Goal: Book appointment/travel/reservation

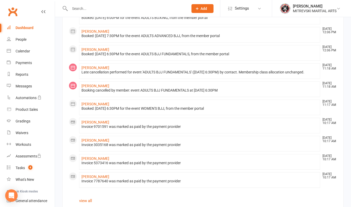
scroll to position [251, 0]
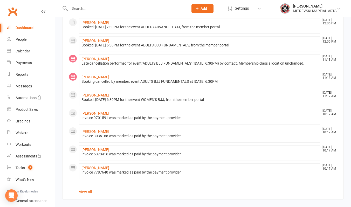
click at [86, 8] on input "text" at bounding box center [126, 8] width 117 height 7
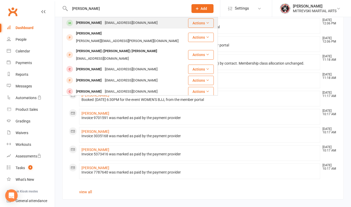
type input "[PERSON_NAME]"
click at [111, 24] on div "[EMAIL_ADDRESS][DOMAIN_NAME]" at bounding box center [131, 23] width 56 height 8
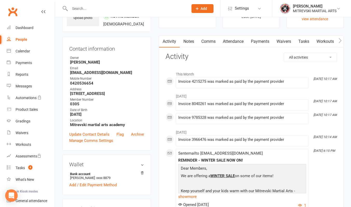
scroll to position [104, 0]
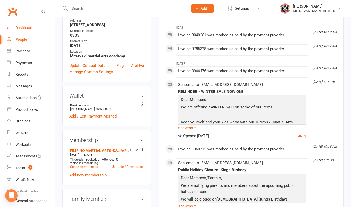
click at [32, 31] on link "Dashboard" at bounding box center [31, 28] width 48 height 12
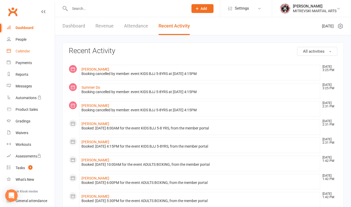
click at [22, 51] on div "Calendar" at bounding box center [23, 51] width 15 height 4
click at [24, 51] on div "Calendar" at bounding box center [23, 51] width 15 height 4
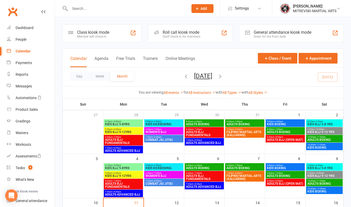
scroll to position [104, 0]
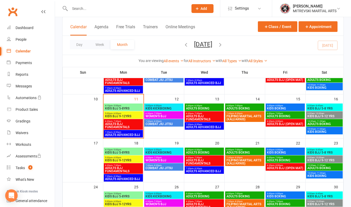
click at [127, 123] on span "ADULTS BJJ FUNDAMENTALS" at bounding box center [123, 126] width 37 height 6
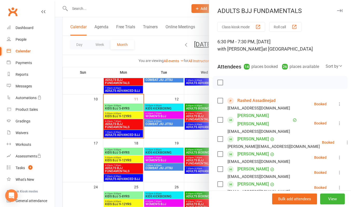
click at [247, 105] on link "Rashed Assadinejad" at bounding box center [257, 101] width 38 height 8
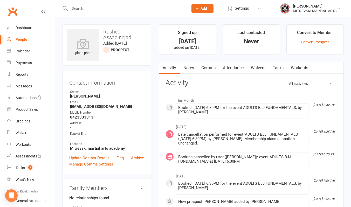
click at [247, 108] on div "Booked: [DATE] 6:30PM for the event ADULTS BJJ FUNDAMENTALS, by [PERSON_NAME]" at bounding box center [242, 110] width 128 height 9
click at [30, 49] on div "Calendar" at bounding box center [23, 51] width 15 height 4
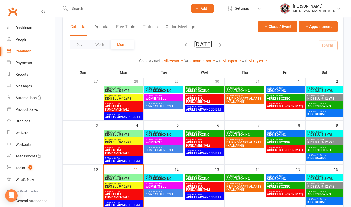
scroll to position [78, 0]
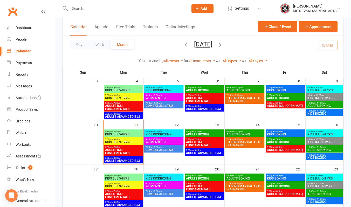
click at [127, 134] on span "KIDS BJJ 5-8YRS" at bounding box center [123, 134] width 37 height 3
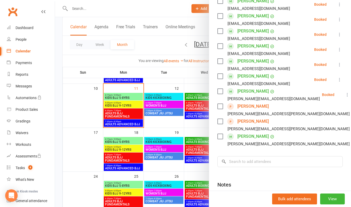
scroll to position [130, 0]
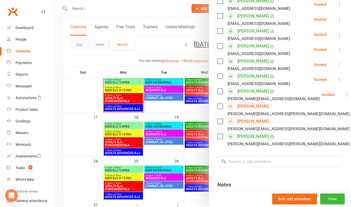
click at [122, 125] on div at bounding box center [203, 103] width 296 height 207
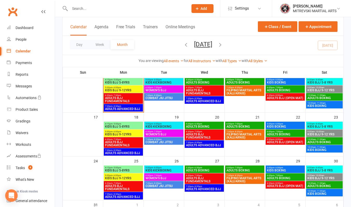
click at [122, 125] on span "KIDS BJJ 5-8YRS" at bounding box center [123, 126] width 37 height 3
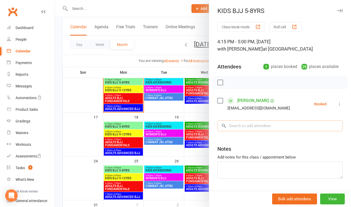
click at [245, 124] on input "search" at bounding box center [280, 125] width 125 height 11
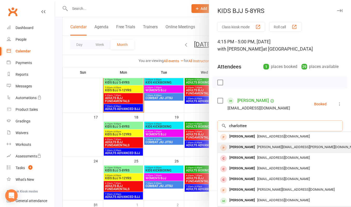
type input "charlottee"
click at [273, 146] on span "[PERSON_NAME][EMAIL_ADDRESS][PERSON_NAME][DOMAIN_NAME]" at bounding box center [308, 147] width 103 height 4
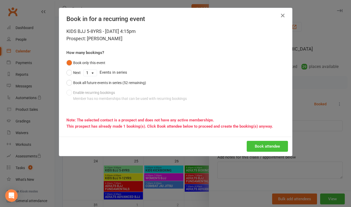
click at [262, 145] on button "Book attendee" at bounding box center [267, 146] width 41 height 11
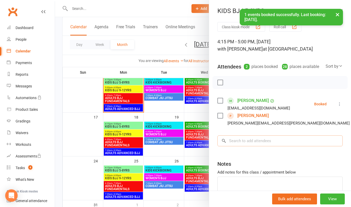
click at [244, 146] on input "search" at bounding box center [280, 141] width 125 height 11
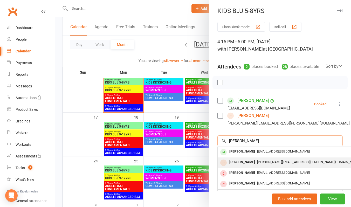
type input "[PERSON_NAME]"
click at [257, 164] on span "[PERSON_NAME][EMAIL_ADDRESS][PERSON_NAME][DOMAIN_NAME]" at bounding box center [308, 162] width 103 height 4
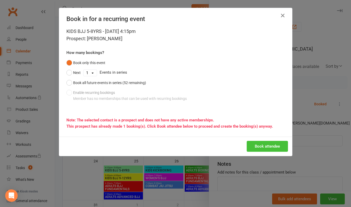
click at [256, 143] on button "Book attendee" at bounding box center [267, 146] width 41 height 11
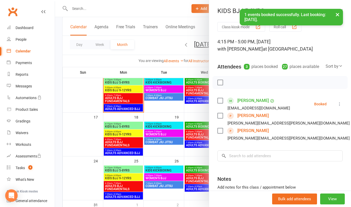
click at [162, 9] on div "× 1 events booked successfully. Last booking: [DATE]." at bounding box center [172, 9] width 344 height 0
click at [159, 9] on div "× 1 events booked successfully. Last booking: [DATE]." at bounding box center [172, 9] width 344 height 0
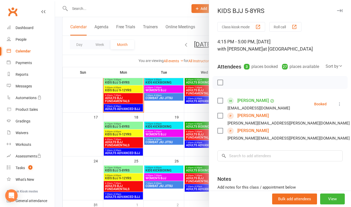
click at [161, 10] on div at bounding box center [203, 103] width 296 height 207
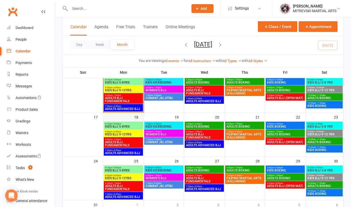
scroll to position [104, 0]
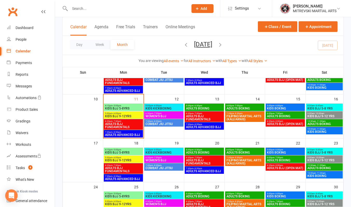
click at [128, 107] on span "KIDS BJJ 5-8YRS" at bounding box center [123, 108] width 37 height 3
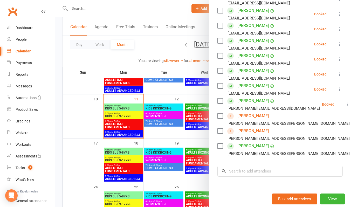
scroll to position [130, 0]
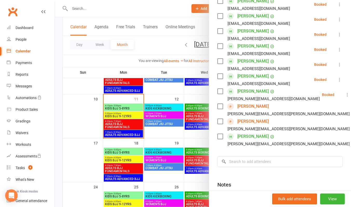
click at [320, 136] on link "Remove" at bounding box center [350, 130] width 61 height 10
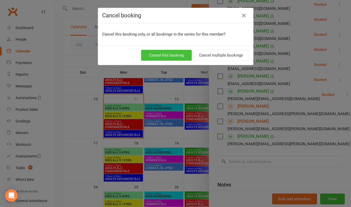
click at [171, 55] on button "Cancel this booking" at bounding box center [166, 55] width 51 height 11
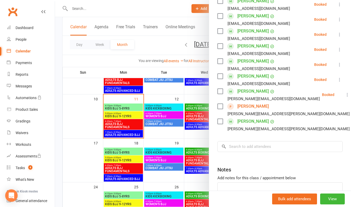
click at [320, 136] on link "Remove" at bounding box center [350, 130] width 61 height 10
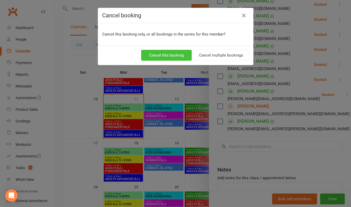
click at [170, 55] on button "Cancel this booking" at bounding box center [166, 55] width 51 height 11
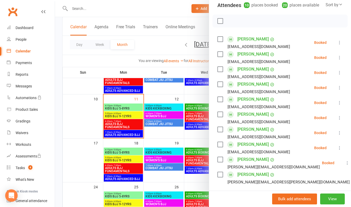
scroll to position [52, 0]
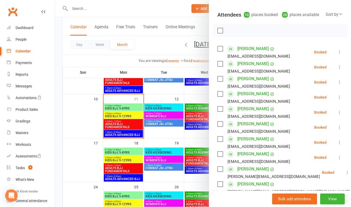
click at [139, 16] on div at bounding box center [203, 103] width 296 height 207
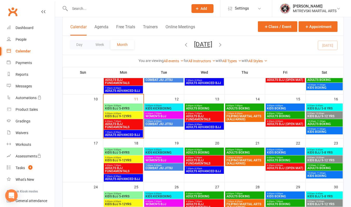
click at [124, 125] on span "ADULTS BJJ FUNDAMENTALS" at bounding box center [123, 126] width 37 height 6
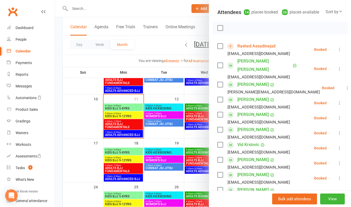
scroll to position [130, 0]
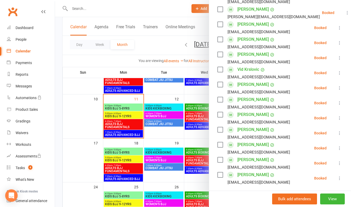
click at [126, 134] on div at bounding box center [203, 103] width 296 height 207
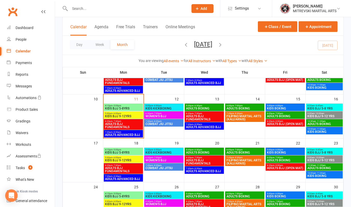
click at [126, 134] on span "ADULTS ADVANCED BJJ" at bounding box center [123, 134] width 37 height 3
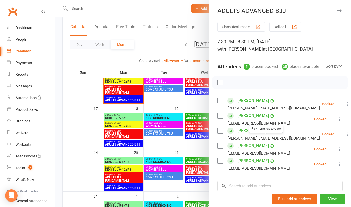
scroll to position [104, 0]
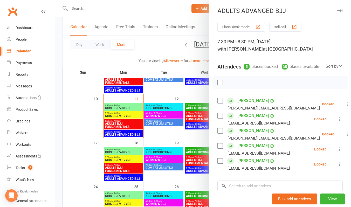
click at [145, 9] on div at bounding box center [203, 103] width 296 height 207
